Goal: Information Seeking & Learning: Learn about a topic

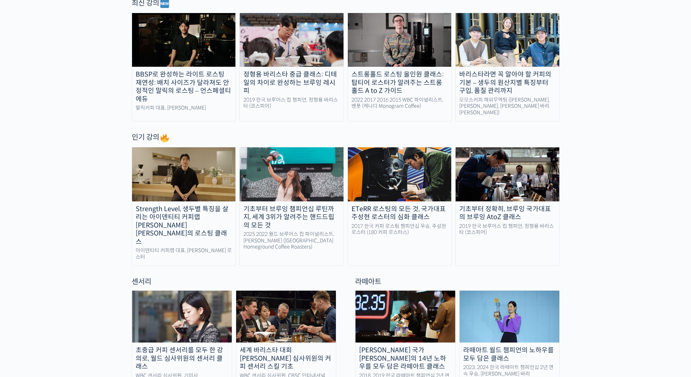
scroll to position [290, 0]
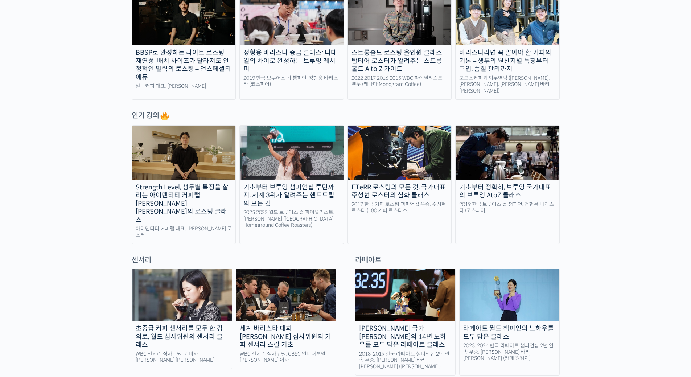
click at [282, 188] on div "기초부터 브루잉 챔피언십 루틴까지, 세계 3위가 알려주는 핸드드립의 모든 것" at bounding box center [292, 195] width 104 height 25
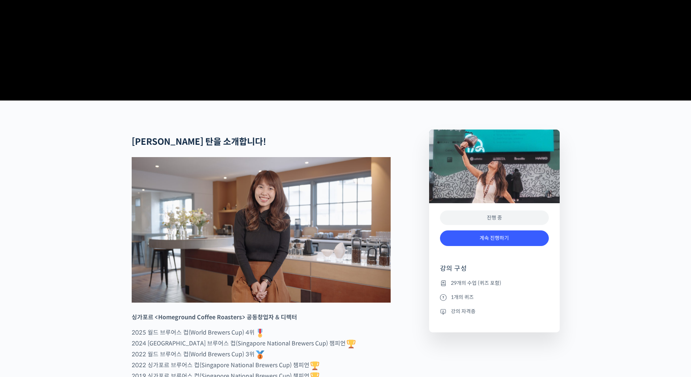
scroll to position [181, 0]
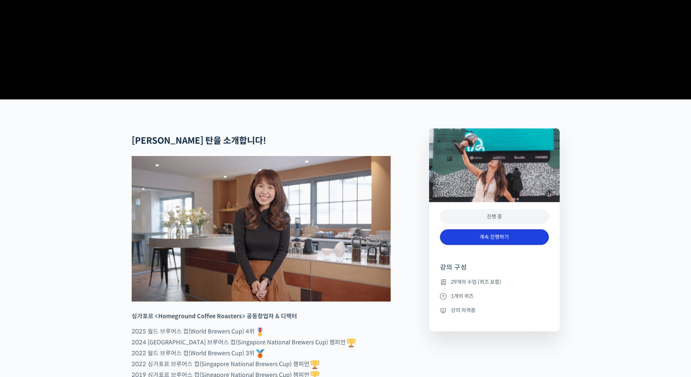
click at [497, 245] on link "계속 진행하기" at bounding box center [494, 237] width 109 height 16
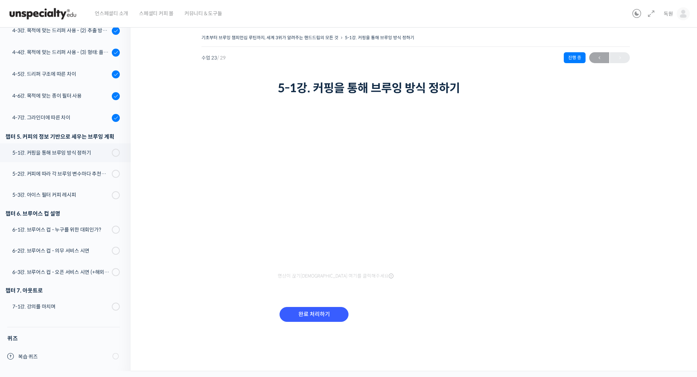
scroll to position [464, 0]
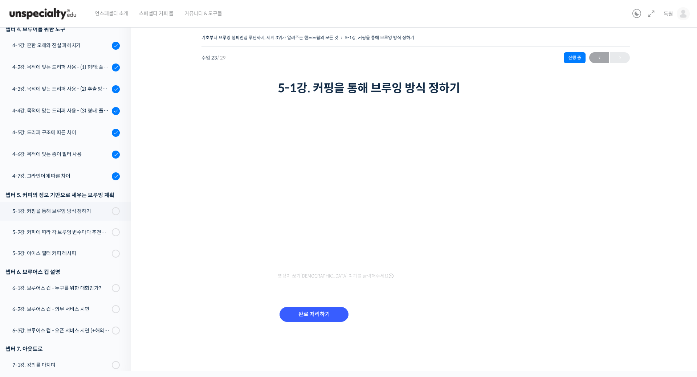
drag, startPoint x: 571, startPoint y: 295, endPoint x: 562, endPoint y: 281, distance: 16.9
click at [571, 295] on div "기초부터 브루잉 챔피언십 루틴까지, 세계 3위가 알려주는 핸드드립의 모든 것 5-1강. 커핑을 통해 브루잉 방식 정하기 진행 중 수업 23 /…" at bounding box center [415, 187] width 497 height 308
click at [307, 313] on input "완료 처리하기" at bounding box center [313, 314] width 69 height 15
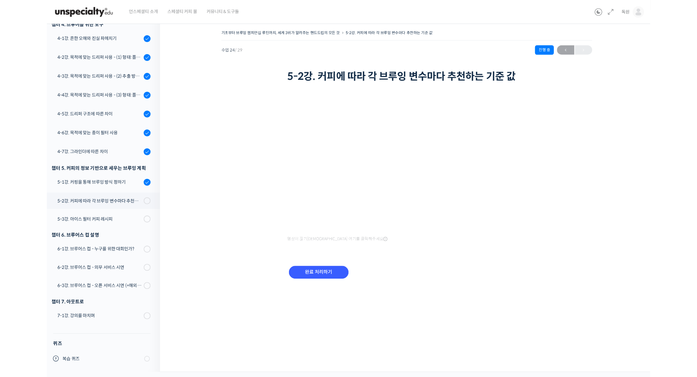
scroll to position [465, 0]
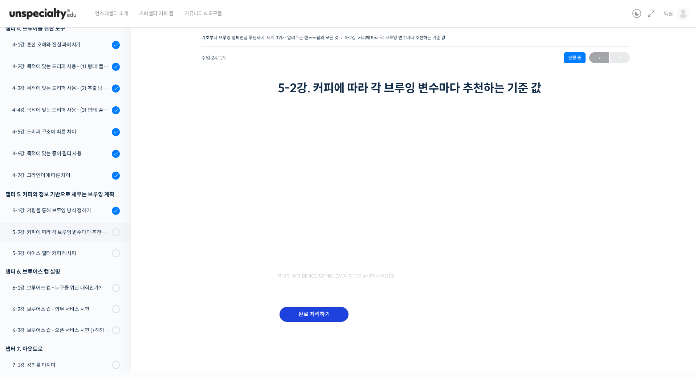
click at [332, 315] on input "완료 처리하기" at bounding box center [313, 314] width 69 height 15
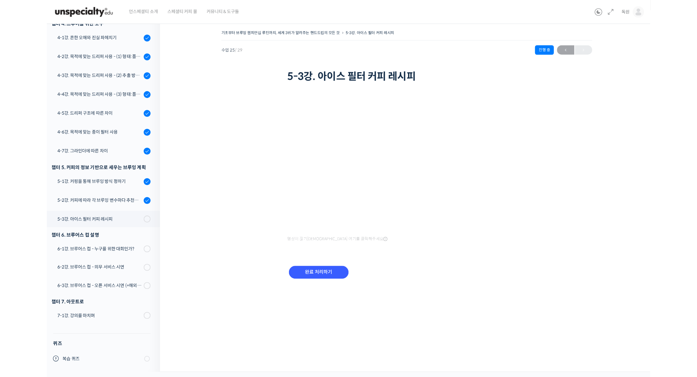
scroll to position [466, 0]
